Goal: Task Accomplishment & Management: Manage account settings

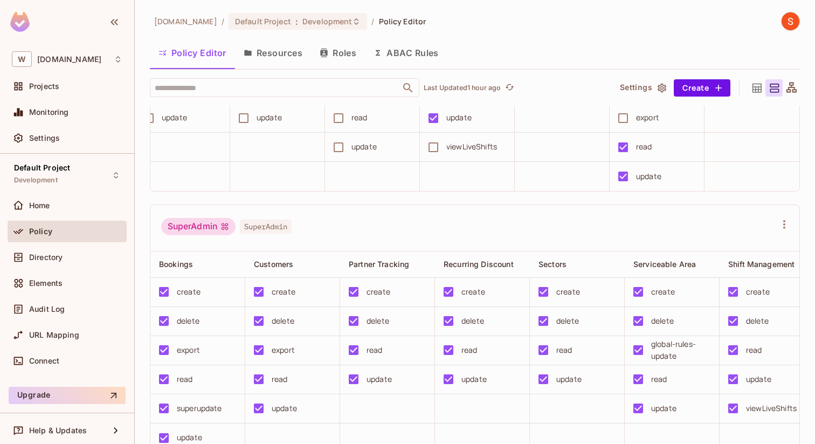
scroll to position [3, 0]
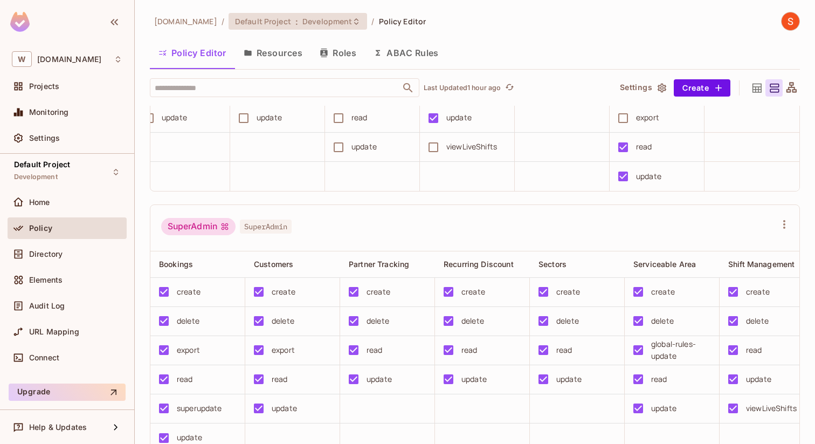
click at [281, 23] on span "Default Project" at bounding box center [263, 21] width 56 height 10
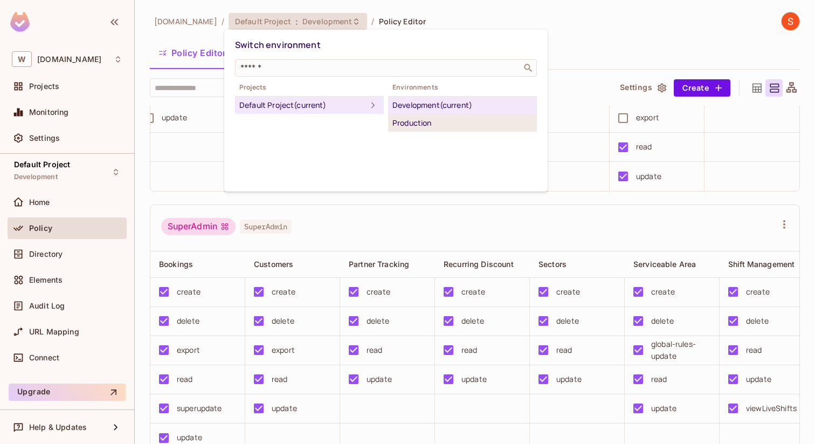
click at [411, 120] on div "Production" at bounding box center [463, 122] width 140 height 13
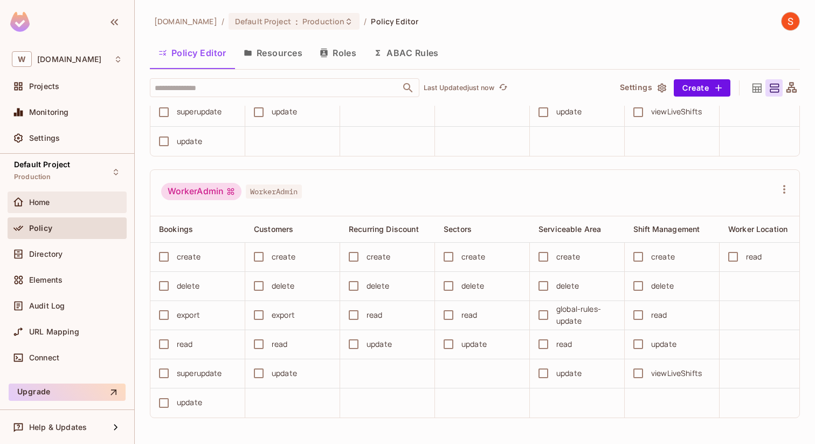
click at [75, 203] on div "Home" at bounding box center [75, 202] width 93 height 9
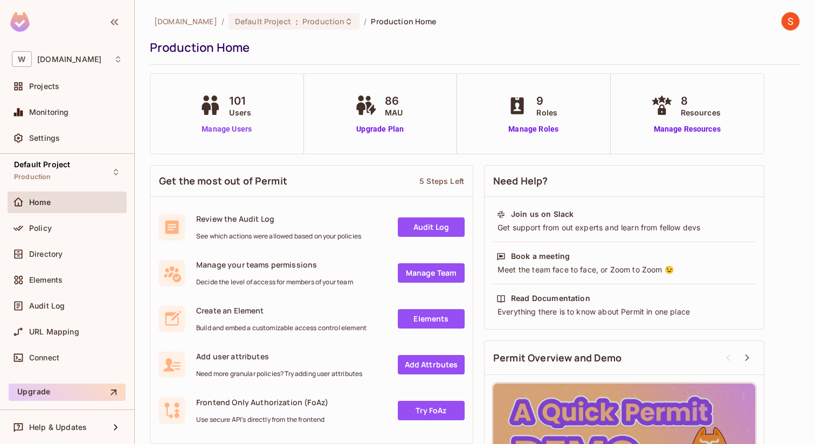
click at [245, 130] on link "Manage Users" at bounding box center [227, 129] width 60 height 11
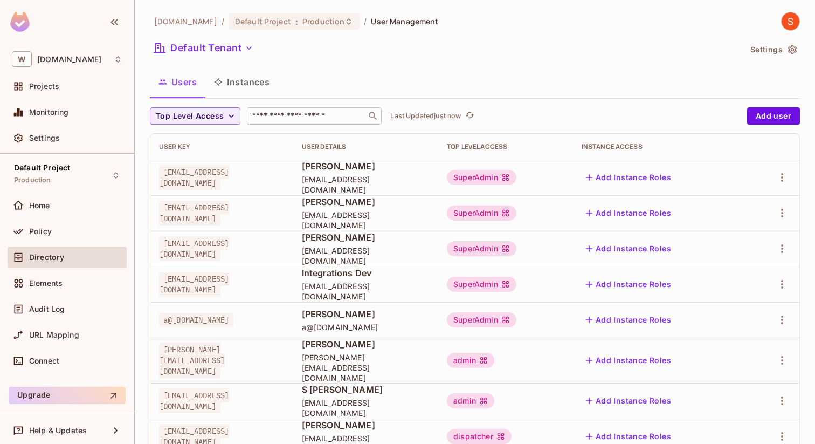
click at [308, 120] on input "text" at bounding box center [306, 116] width 113 height 11
type input "********"
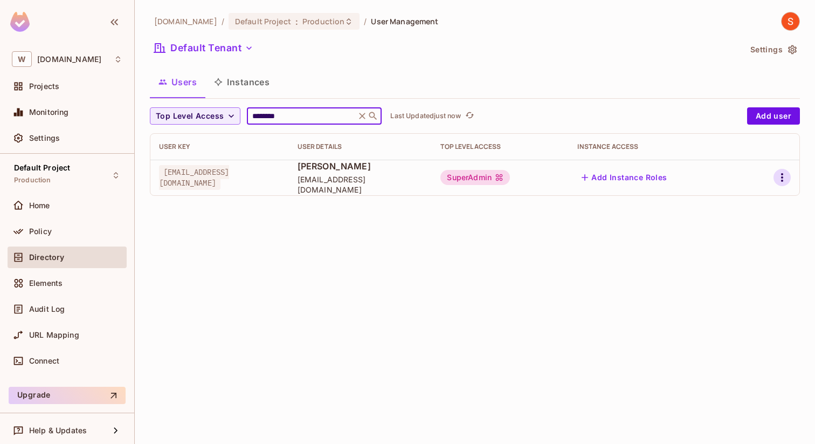
click at [790, 175] on button "button" at bounding box center [782, 177] width 17 height 17
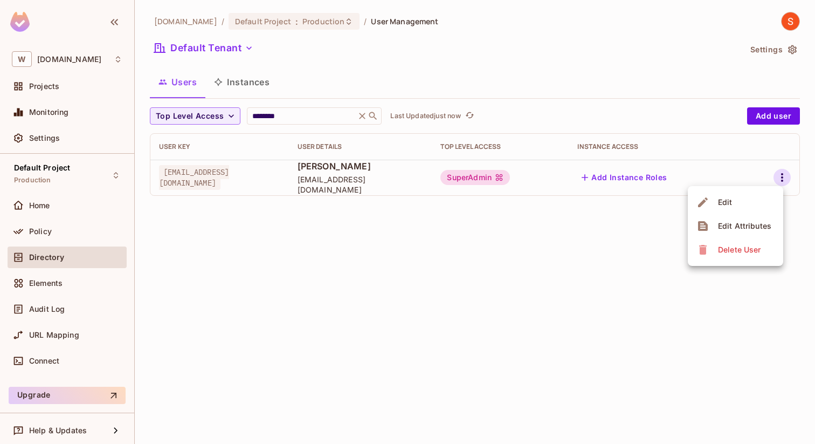
click at [724, 204] on div "Edit" at bounding box center [725, 202] width 15 height 11
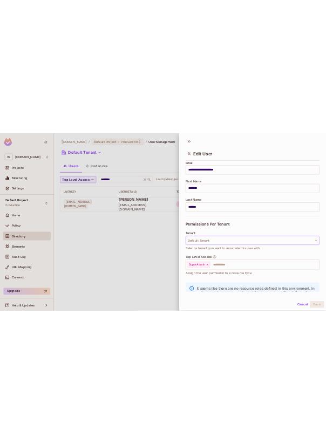
scroll to position [139, 0]
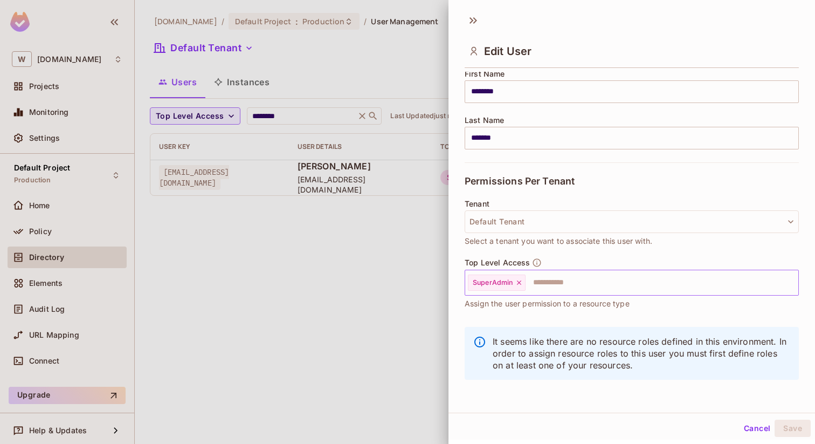
click at [517, 284] on icon at bounding box center [519, 282] width 4 height 4
click at [500, 285] on input "text" at bounding box center [622, 283] width 311 height 22
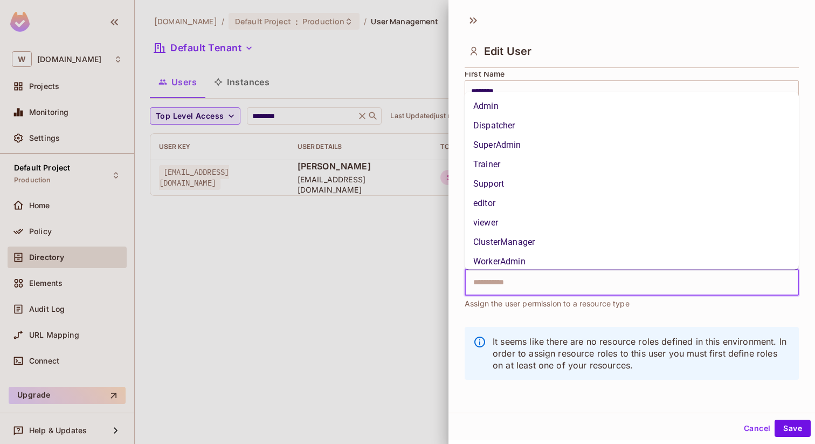
click at [509, 126] on li "Dispatcher" at bounding box center [632, 124] width 334 height 19
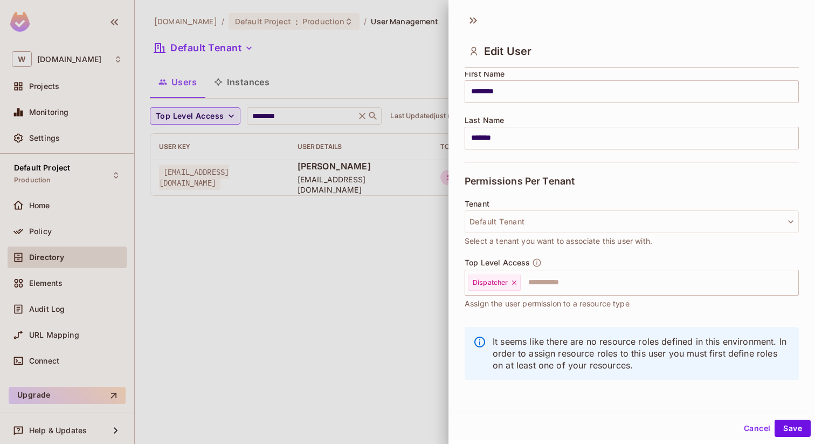
click at [791, 415] on div "Cancel Save" at bounding box center [632, 426] width 367 height 27
click at [775, 419] on div "Cancel Save" at bounding box center [632, 428] width 367 height 26
click at [783, 422] on button "Save" at bounding box center [793, 428] width 36 height 17
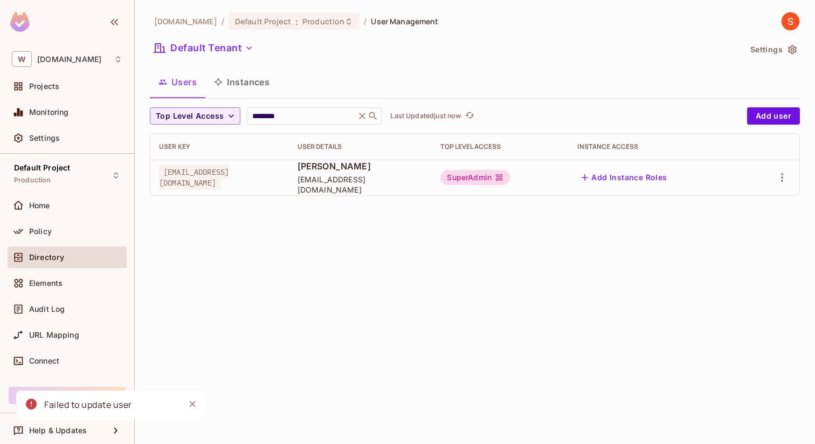
click at [87, 404] on div "Failed to update user" at bounding box center [88, 404] width 88 height 13
click at [338, 344] on div "withpronto.com / Default Project : Production / User Management Default Tenant …" at bounding box center [475, 222] width 681 height 444
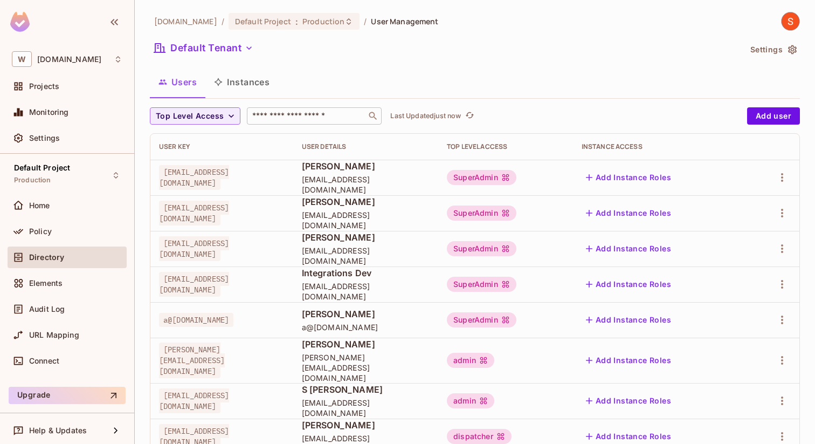
click at [284, 108] on div "​" at bounding box center [314, 115] width 135 height 17
type input "********"
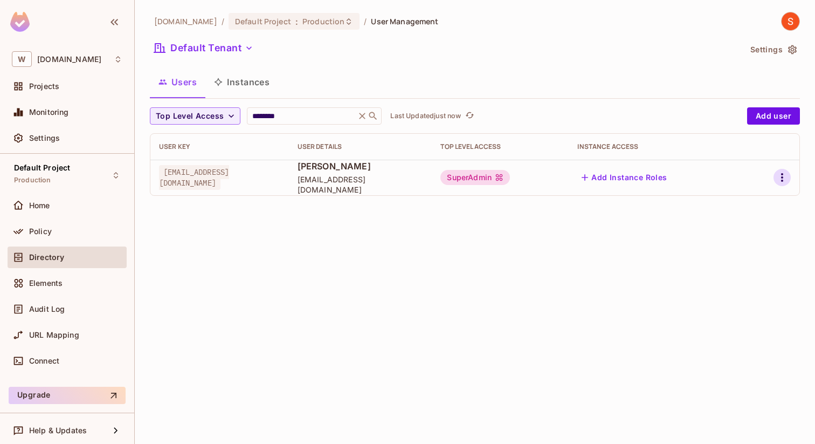
click at [784, 183] on icon "button" at bounding box center [782, 177] width 13 height 13
click at [744, 208] on li "Edit" at bounding box center [735, 202] width 95 height 24
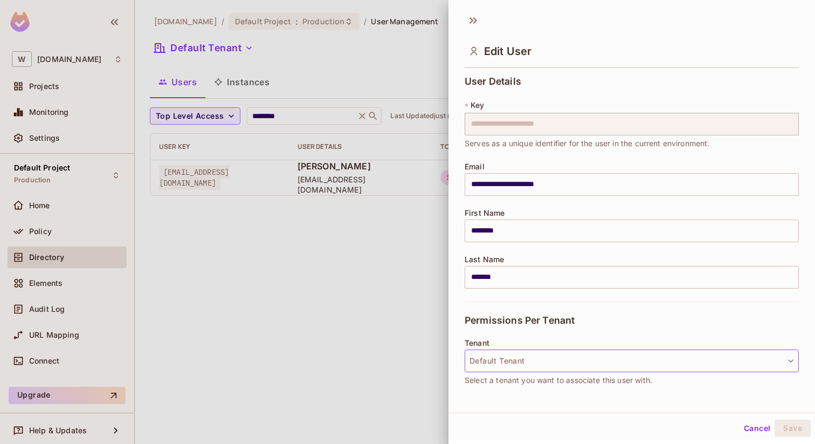
scroll to position [139, 0]
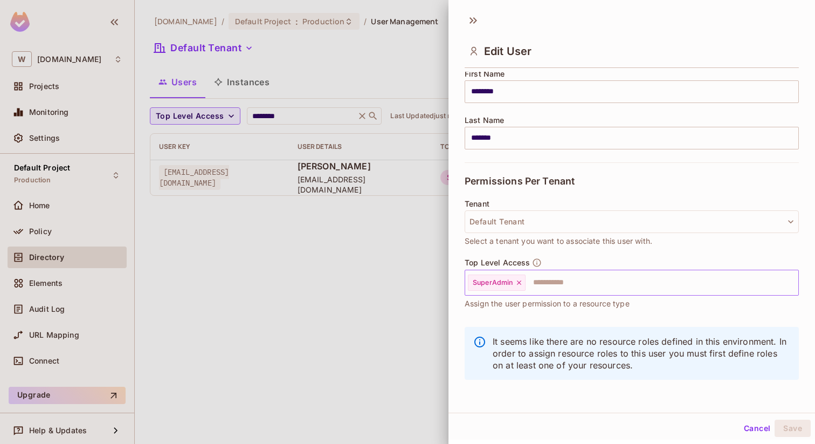
click at [517, 283] on icon at bounding box center [519, 282] width 4 height 4
click at [505, 283] on input "text" at bounding box center [622, 283] width 311 height 22
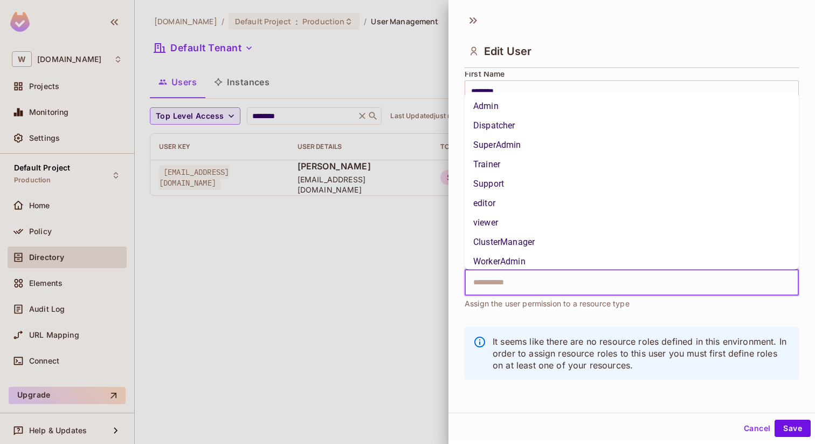
click at [501, 124] on li "Dispatcher" at bounding box center [632, 124] width 334 height 19
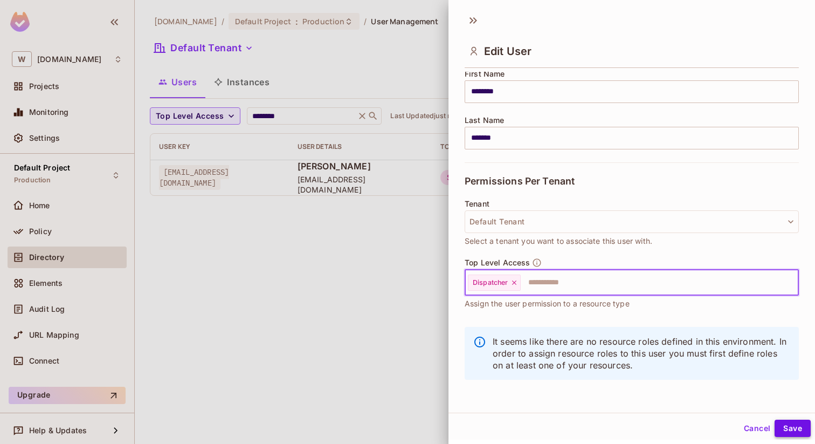
click at [785, 425] on button "Save" at bounding box center [793, 428] width 36 height 17
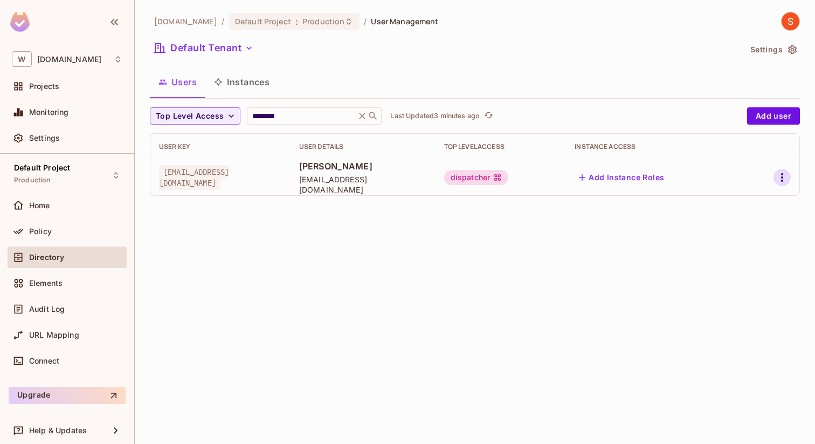
click at [778, 174] on icon "button" at bounding box center [782, 177] width 13 height 13
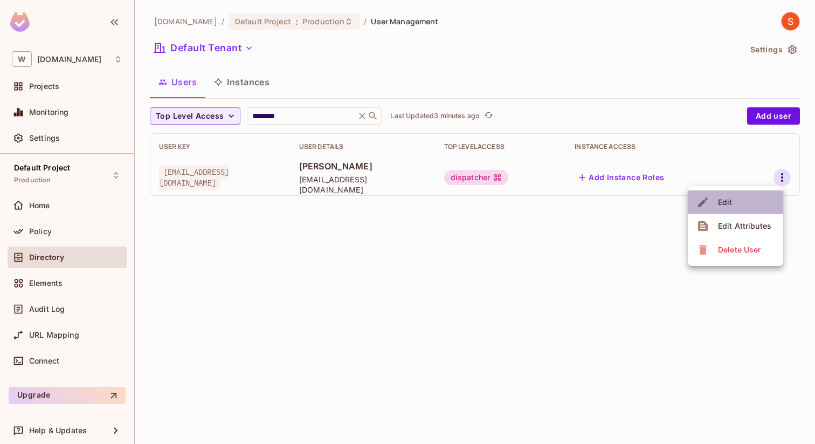
click at [737, 203] on li "Edit" at bounding box center [735, 202] width 95 height 24
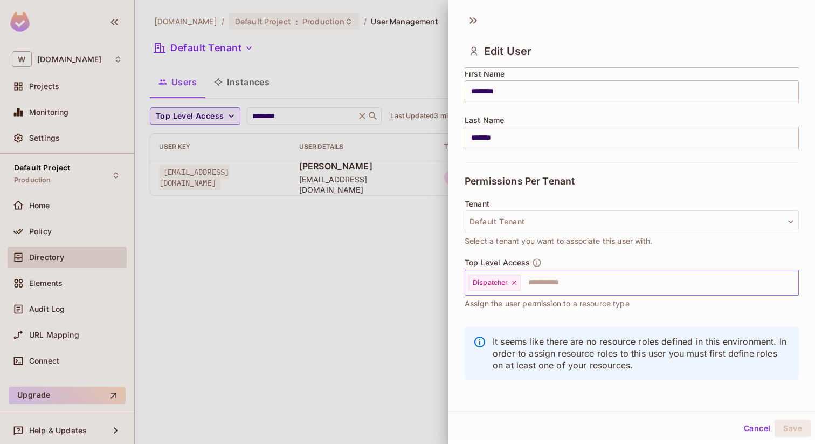
click at [516, 283] on icon at bounding box center [515, 283] width 8 height 8
click at [510, 284] on input "text" at bounding box center [622, 283] width 311 height 22
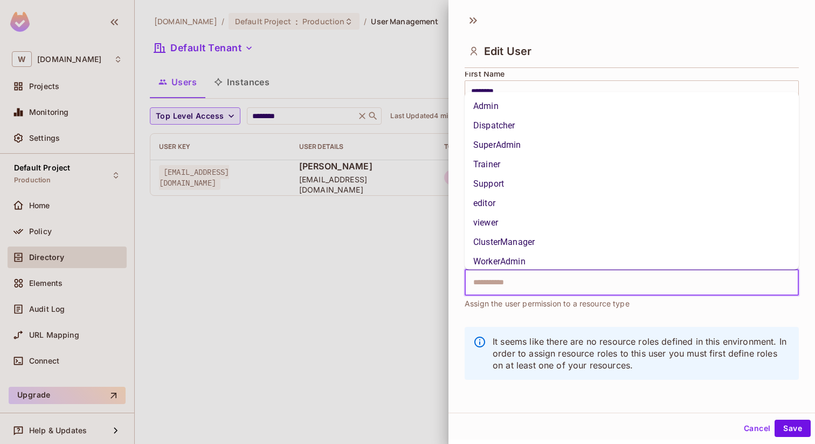
scroll to position [6, 0]
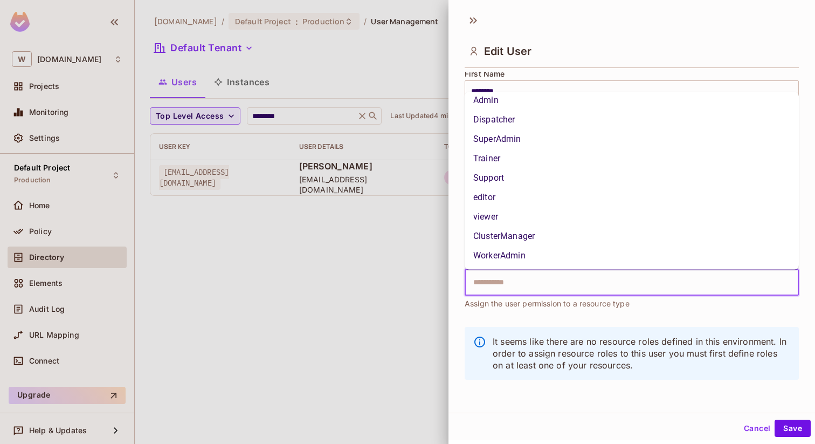
click at [519, 143] on li "SuperAdmin" at bounding box center [632, 138] width 334 height 19
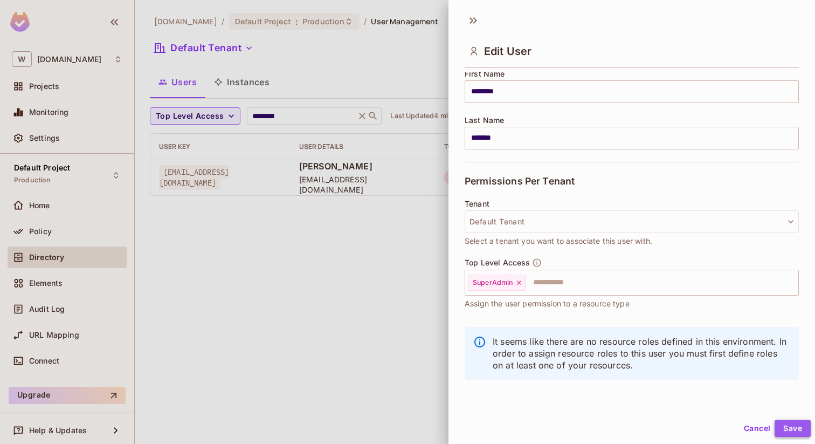
click at [791, 429] on button "Save" at bounding box center [793, 428] width 36 height 17
